Goal: Transaction & Acquisition: Purchase product/service

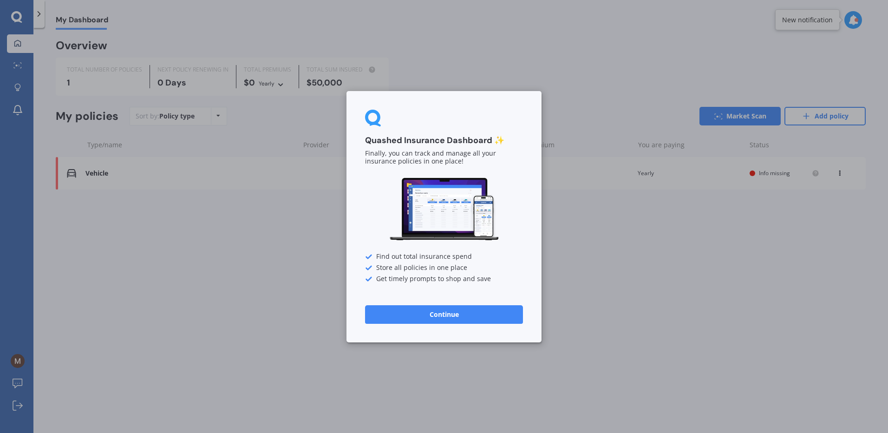
click at [439, 313] on button "Continue" at bounding box center [444, 314] width 158 height 19
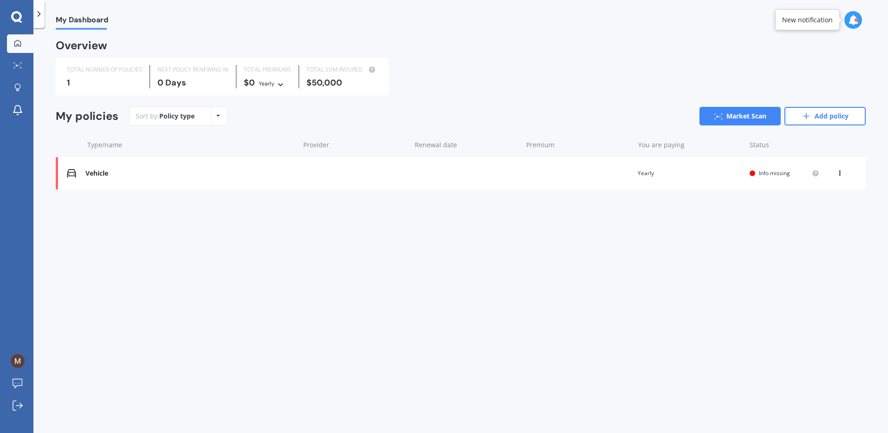
click at [772, 172] on span "Info missing" at bounding box center [774, 173] width 31 height 8
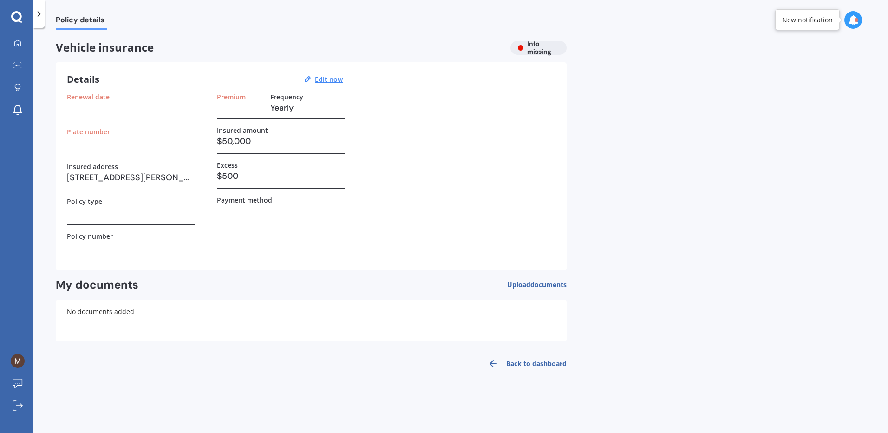
click at [158, 111] on h3 at bounding box center [131, 108] width 128 height 14
click at [166, 213] on h3 at bounding box center [131, 212] width 128 height 14
click at [518, 365] on link "Back to dashboard" at bounding box center [524, 364] width 85 height 22
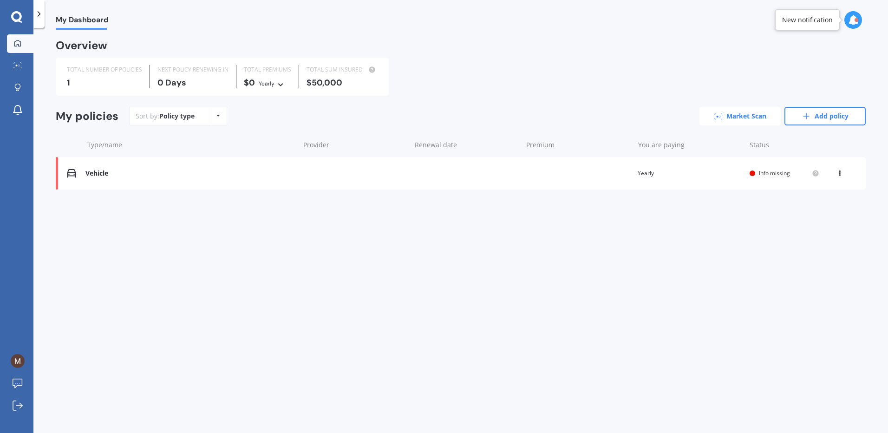
click at [747, 112] on link "Market Scan" at bounding box center [740, 116] width 81 height 19
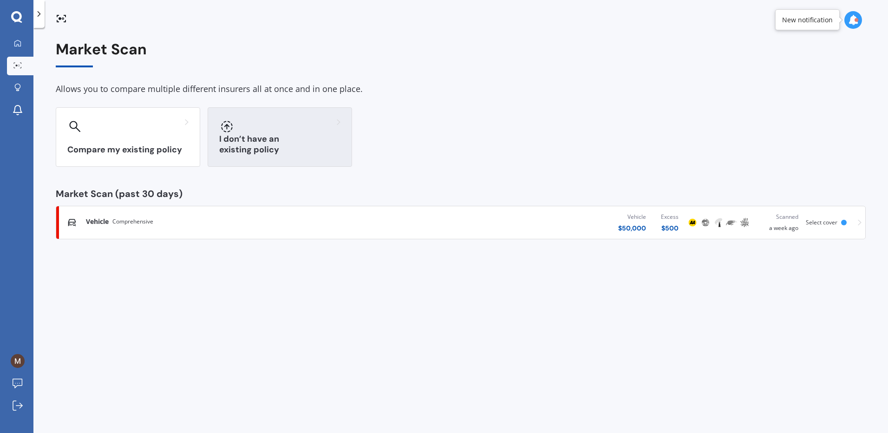
click at [302, 145] on h3 "I don’t have an existing policy" at bounding box center [279, 144] width 121 height 21
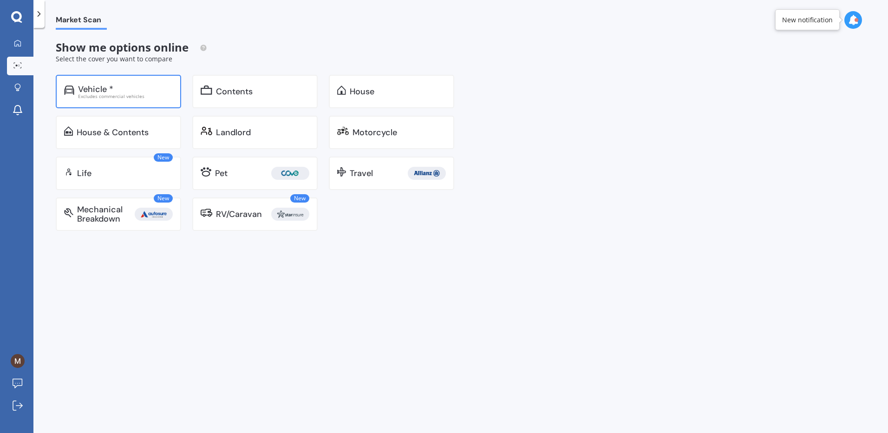
click at [151, 92] on div "Vehicle *" at bounding box center [125, 89] width 95 height 9
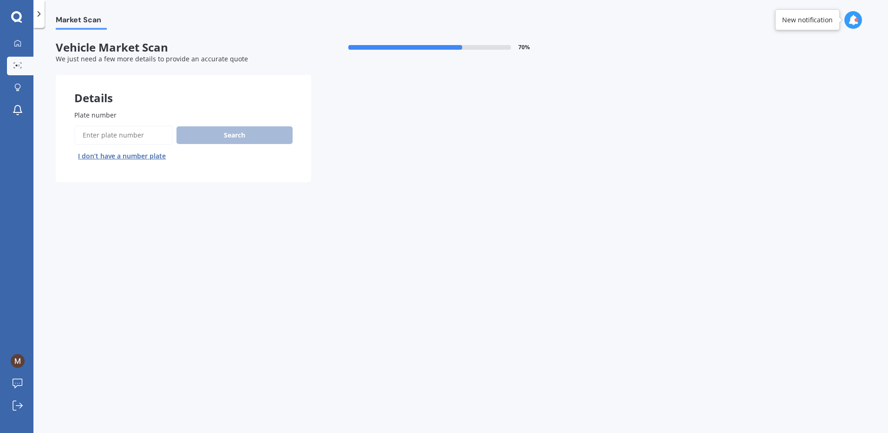
click at [148, 139] on input "Plate number" at bounding box center [123, 135] width 99 height 20
type input "rkl886"
click at [238, 133] on button "Search" at bounding box center [235, 135] width 116 height 18
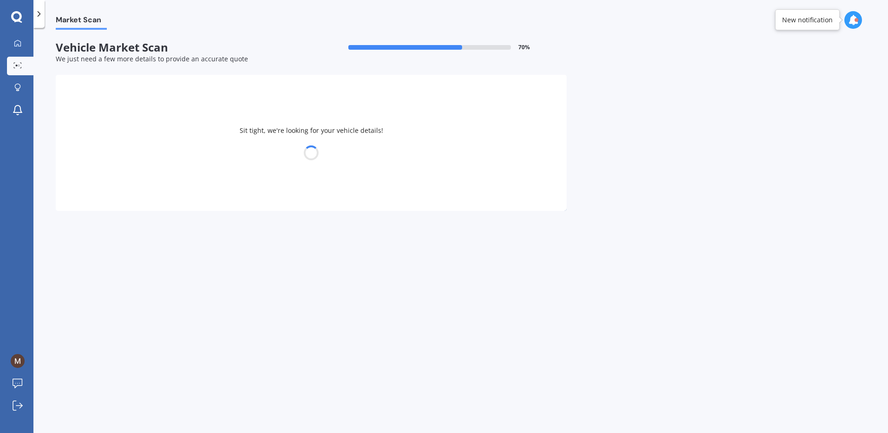
select select "HYUNDAI"
select select "TUCSON"
select select "24"
select select "12"
select select "1968"
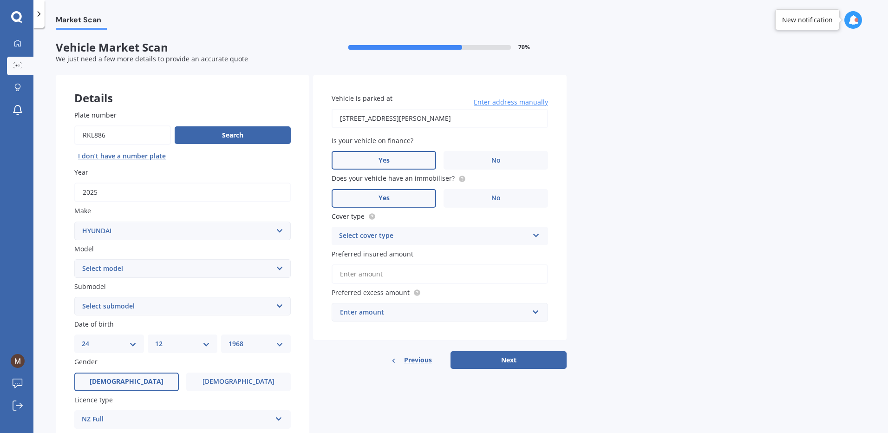
click at [278, 307] on select "Select submodel 1.6 Turbo Elite 2.0 4WD CRDi Turbo Diesel A4 2.0 4WD Petrol A4 …" at bounding box center [182, 306] width 217 height 19
select select "ELITE MPI 2.0P/6AT"
click at [74, 297] on select "Select submodel 1.6 Turbo Elite 2.0 4WD CRDi Turbo Diesel A4 2.0 4WD Petrol A4 …" at bounding box center [182, 306] width 217 height 19
click at [393, 164] on label "Yes" at bounding box center [384, 160] width 105 height 19
click at [0, 0] on input "Yes" at bounding box center [0, 0] width 0 height 0
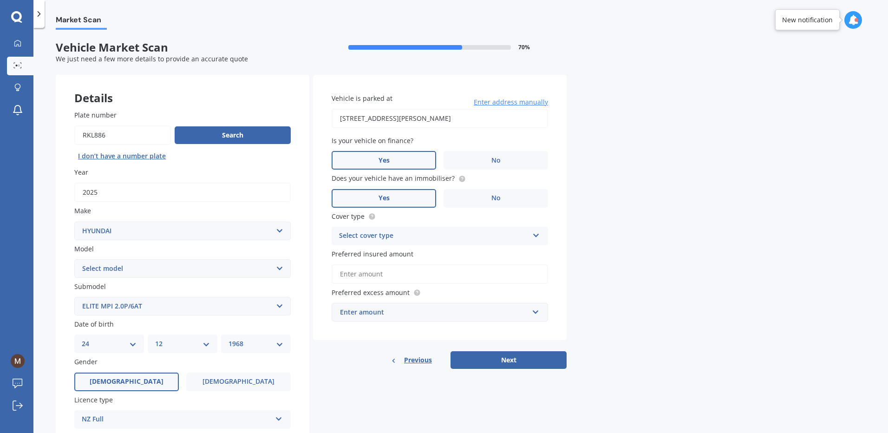
click at [535, 234] on icon at bounding box center [537, 233] width 8 height 7
click at [441, 259] on div "Comprehensive" at bounding box center [440, 254] width 216 height 17
click at [429, 275] on input "Preferred insured amount" at bounding box center [440, 274] width 217 height 20
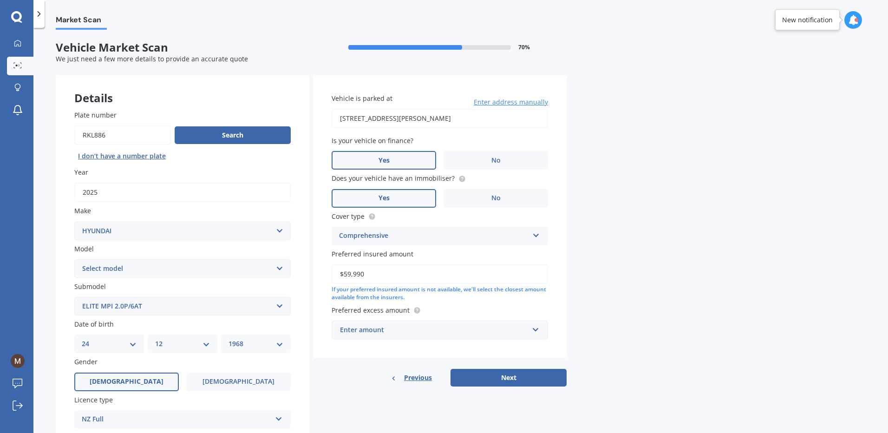
type input "$59,990"
click at [426, 329] on div "Enter amount" at bounding box center [434, 330] width 189 height 10
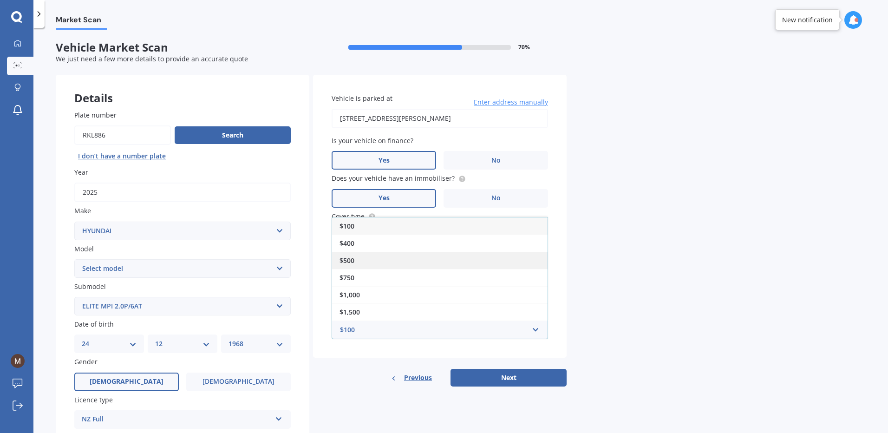
click at [382, 263] on div "$500" at bounding box center [440, 260] width 216 height 17
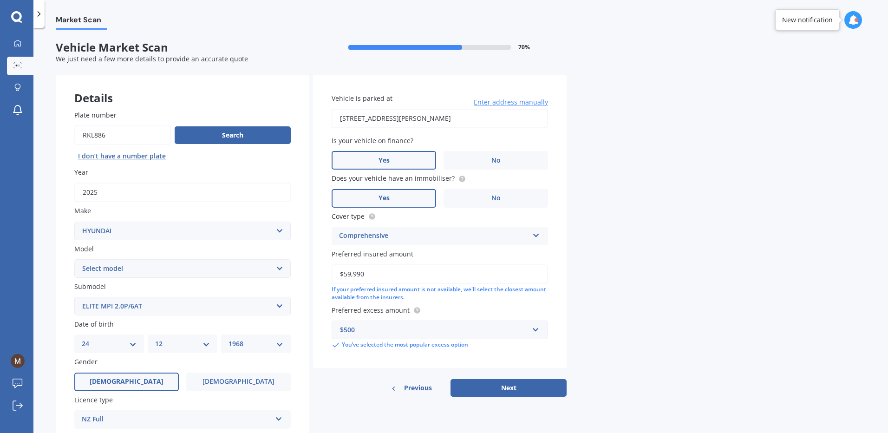
scroll to position [114, 0]
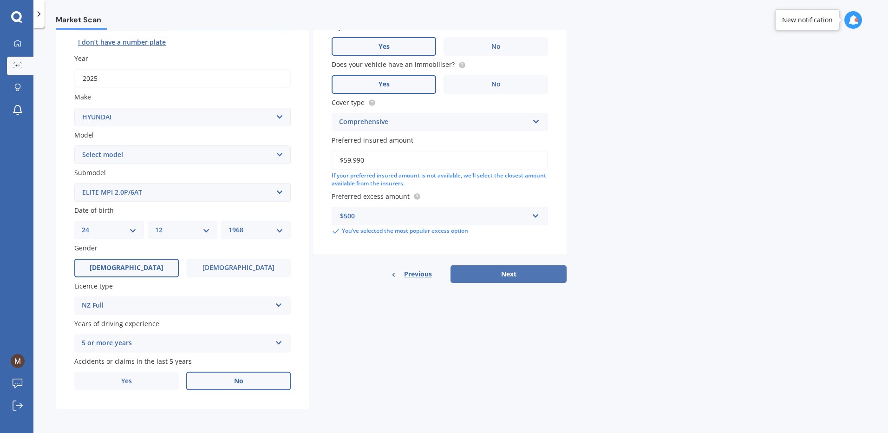
click at [527, 274] on button "Next" at bounding box center [509, 274] width 116 height 18
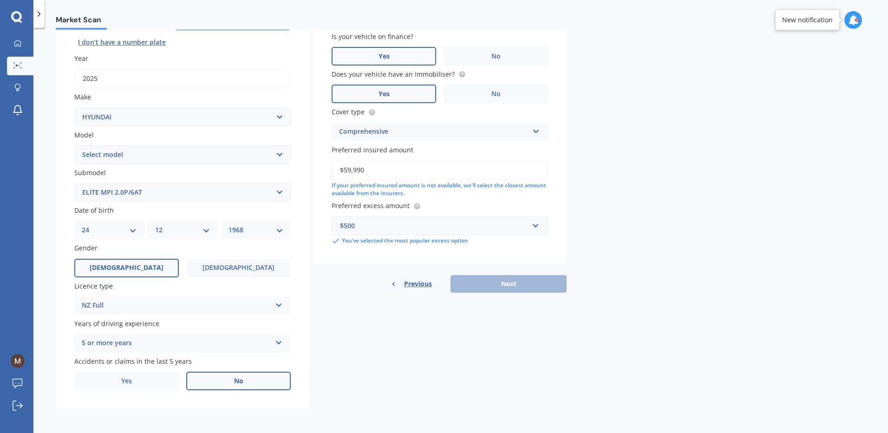
scroll to position [64, 0]
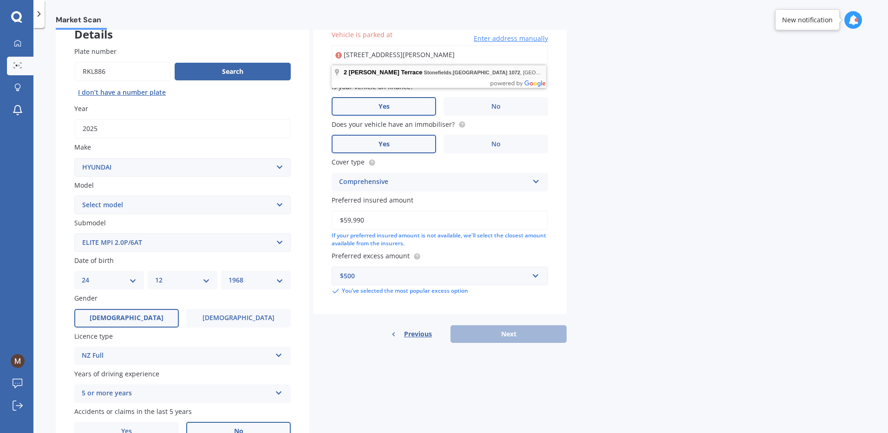
type input "2 Ganley Terrace, Stonefields, Auckland 1072"
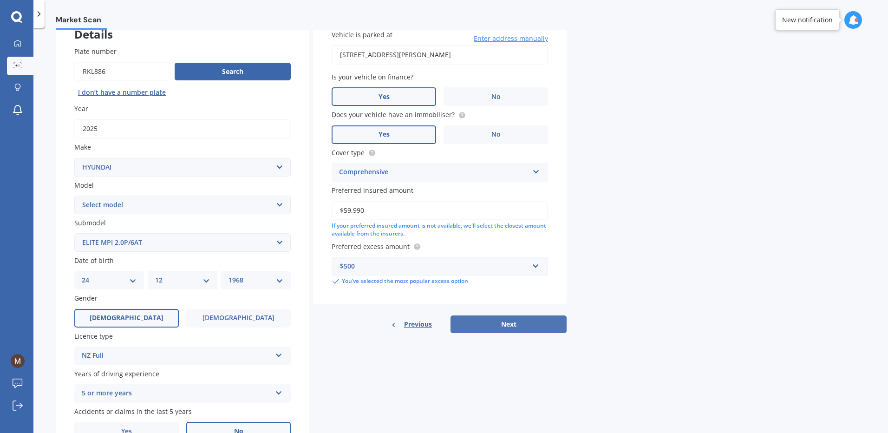
click at [517, 323] on button "Next" at bounding box center [509, 325] width 116 height 18
select select "24"
select select "12"
select select "1968"
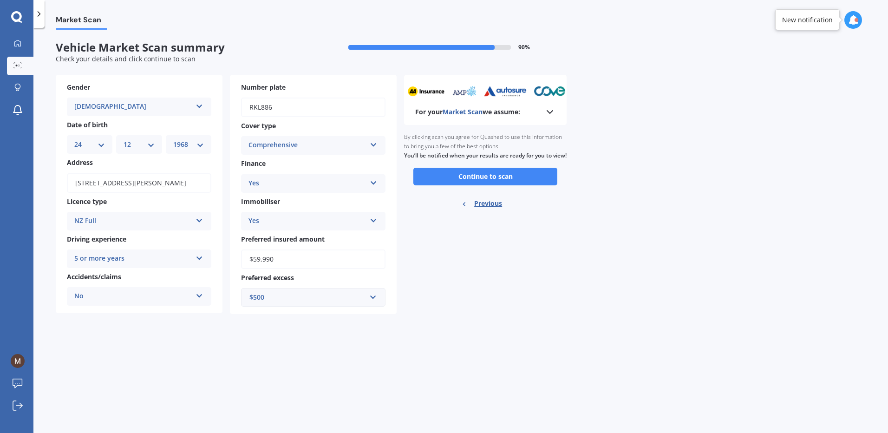
scroll to position [0, 0]
click at [482, 185] on button "Continue to scan" at bounding box center [486, 177] width 144 height 18
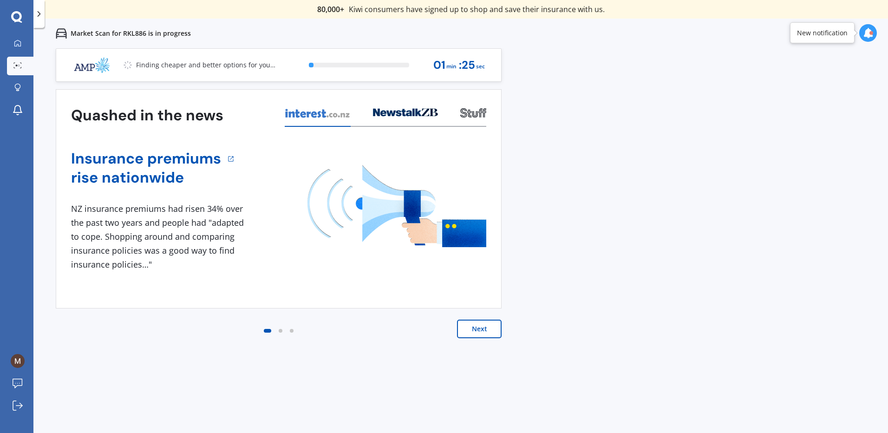
click at [484, 334] on button "Next" at bounding box center [479, 329] width 45 height 19
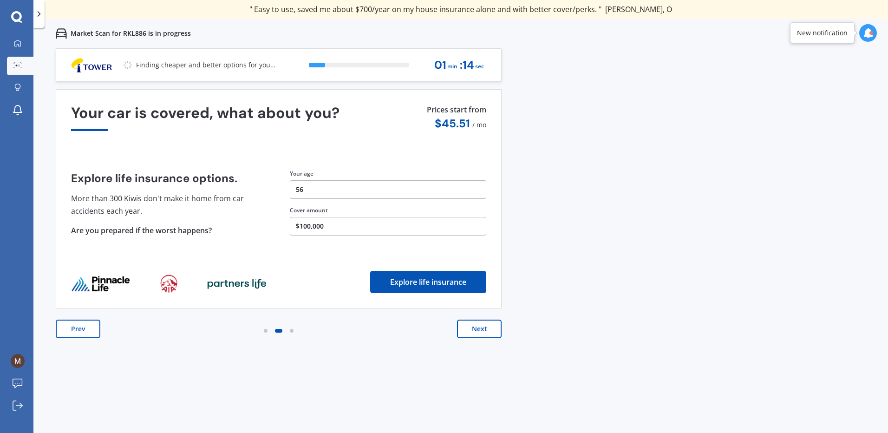
click at [814, 35] on div "New notification" at bounding box center [822, 32] width 51 height 9
click at [862, 36] on div at bounding box center [869, 33] width 18 height 18
click at [800, 75] on div "Scanning" at bounding box center [807, 73] width 24 height 7
click at [78, 325] on button "Prev" at bounding box center [78, 329] width 45 height 19
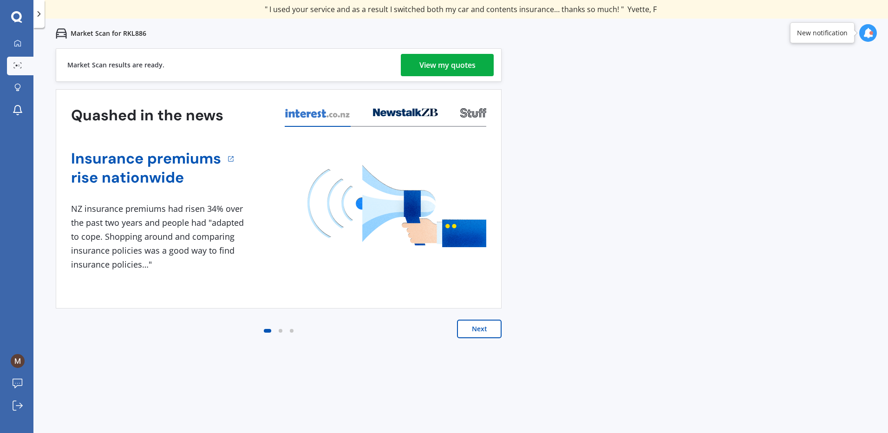
click at [470, 68] on div "View my quotes" at bounding box center [448, 65] width 56 height 22
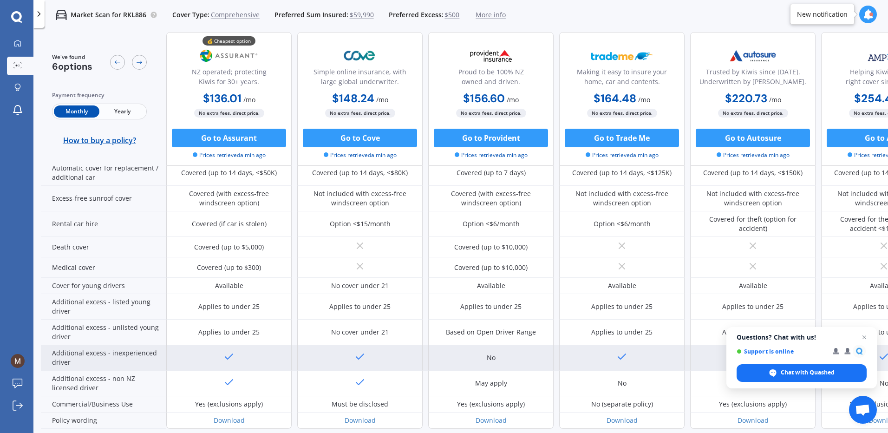
scroll to position [420, 0]
